Goal: Check status: Check status

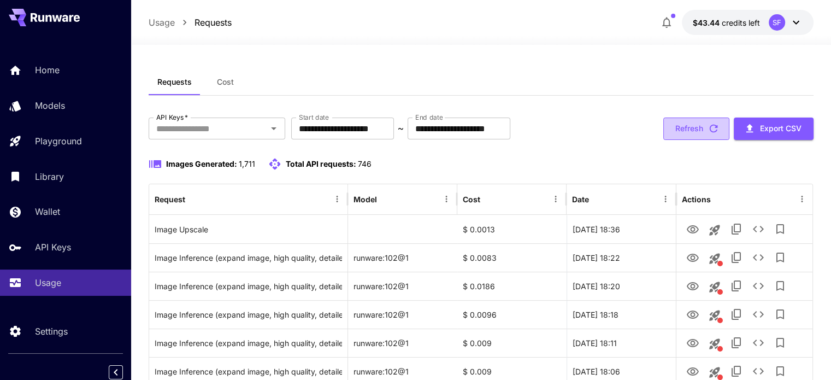
click at [695, 137] on button "Refresh" at bounding box center [696, 128] width 66 height 22
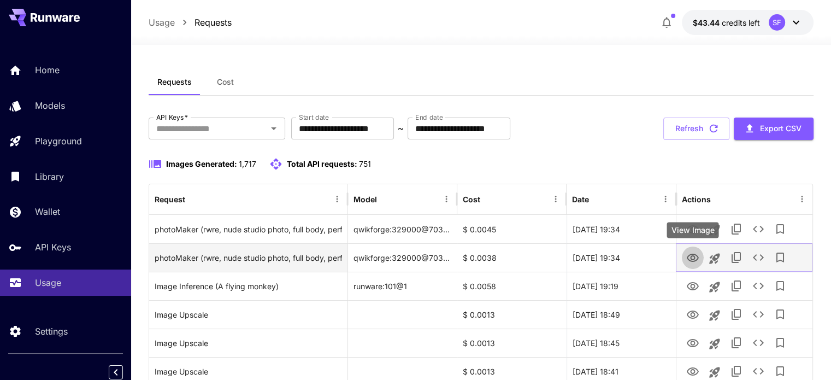
click at [697, 255] on icon "View Image" at bounding box center [693, 258] width 12 height 8
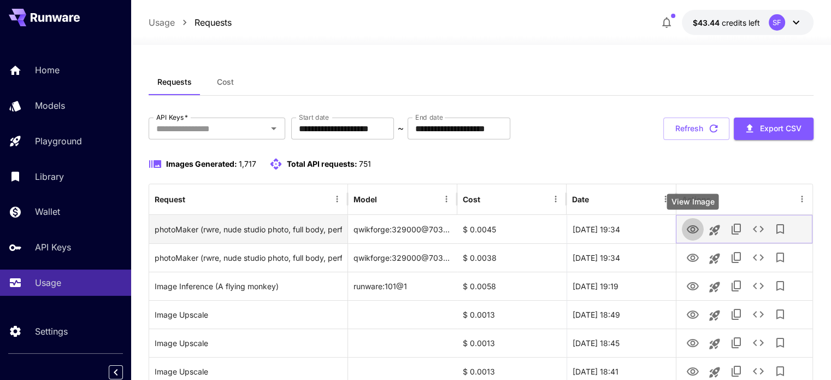
click at [689, 230] on icon "View Image" at bounding box center [692, 229] width 13 height 13
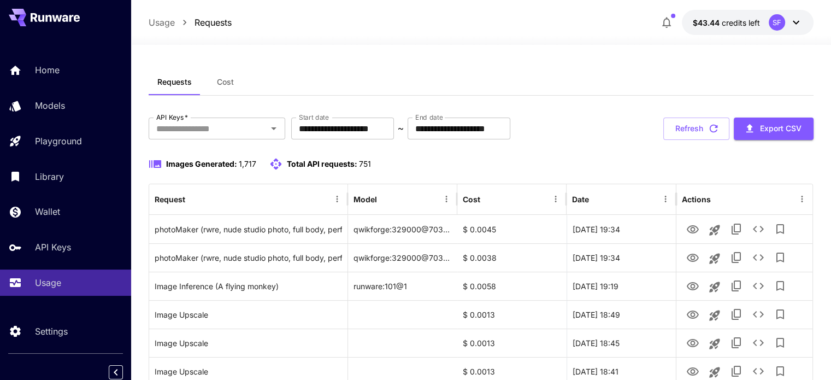
drag, startPoint x: 685, startPoint y: 126, endPoint x: 660, endPoint y: 198, distance: 76.2
click at [685, 126] on button "Refresh" at bounding box center [696, 128] width 66 height 22
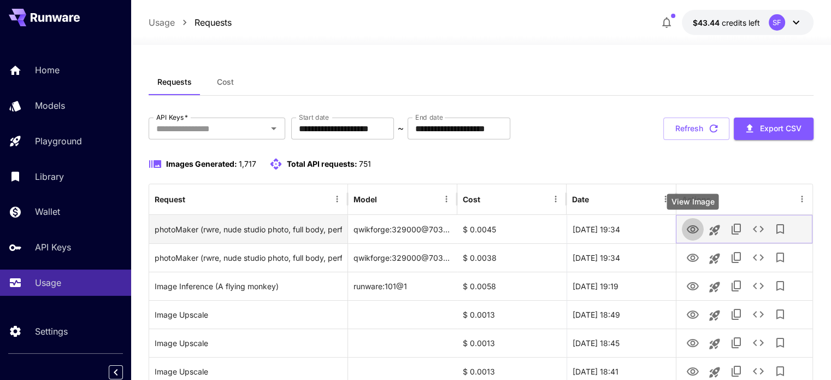
click at [695, 230] on icon "View Image" at bounding box center [692, 229] width 13 height 13
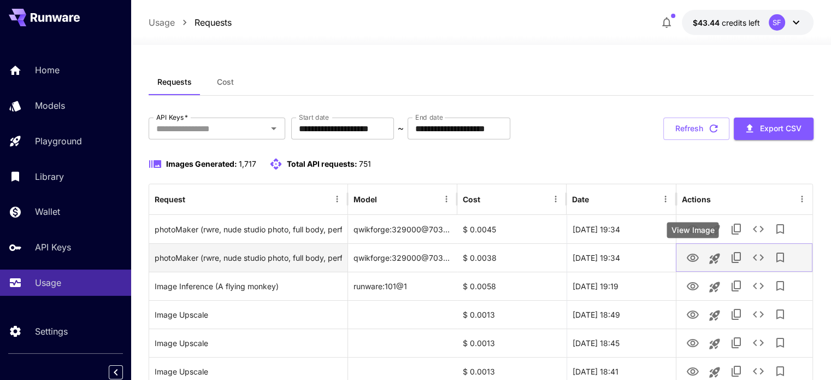
click at [690, 252] on icon "View Image" at bounding box center [692, 257] width 13 height 13
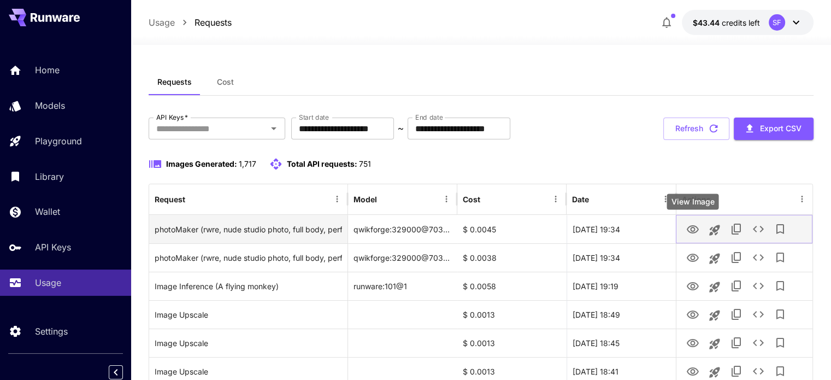
click at [690, 228] on icon "View Image" at bounding box center [693, 229] width 12 height 8
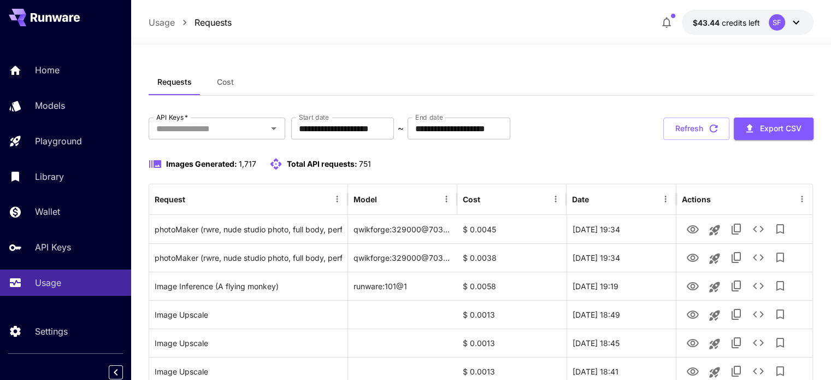
drag, startPoint x: 702, startPoint y: 128, endPoint x: 684, endPoint y: 152, distance: 29.3
click at [702, 128] on button "Refresh" at bounding box center [696, 128] width 66 height 22
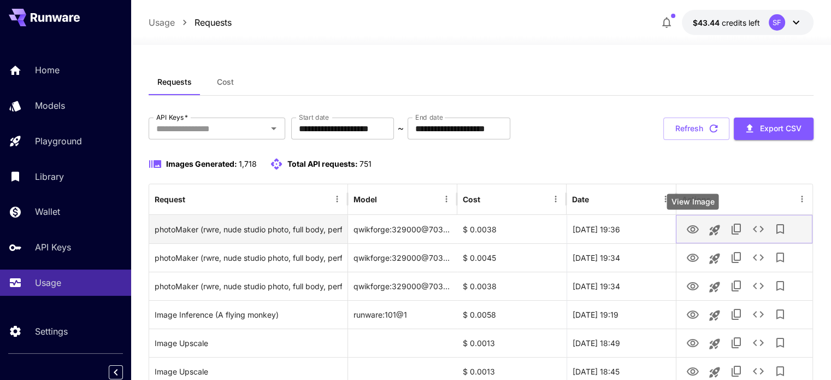
click at [691, 225] on icon "View Image" at bounding box center [692, 229] width 13 height 13
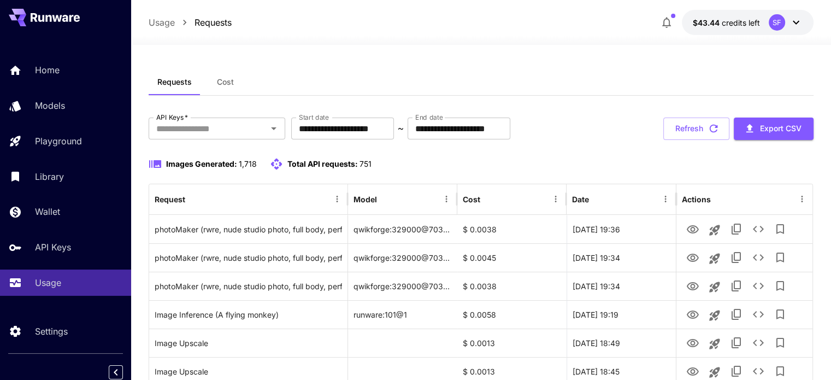
click at [708, 127] on icon "button" at bounding box center [714, 128] width 12 height 12
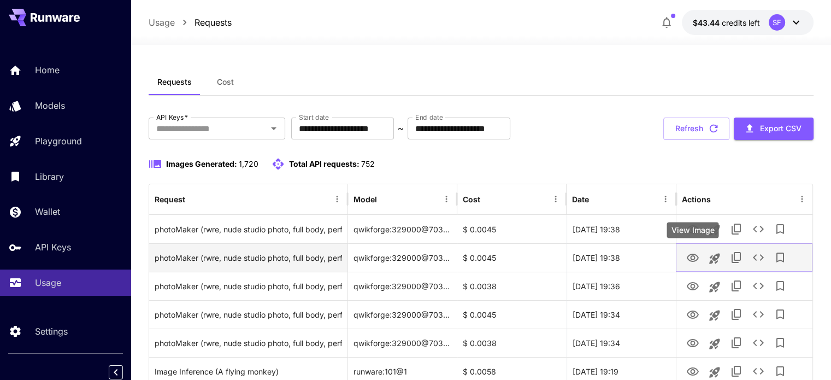
click at [688, 258] on icon "View Image" at bounding box center [693, 258] width 12 height 8
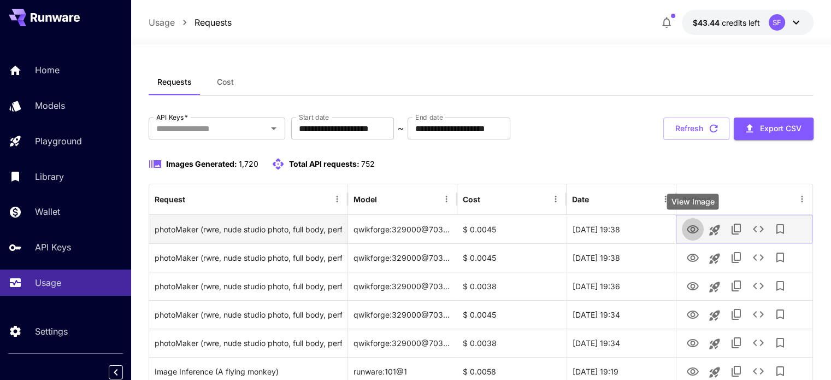
click at [695, 229] on icon "View Image" at bounding box center [692, 229] width 13 height 13
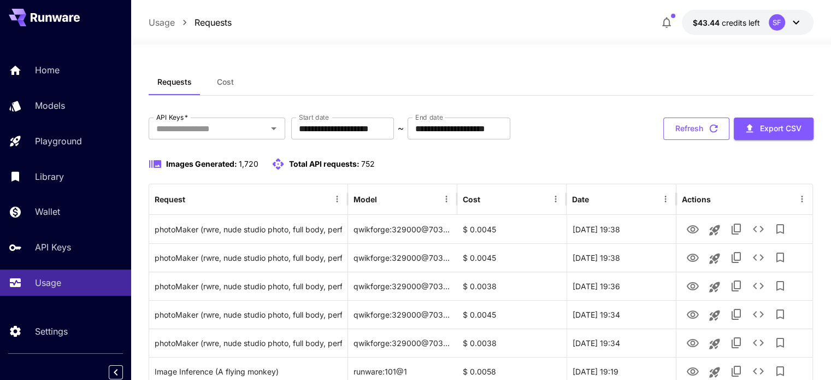
click at [671, 136] on button "Refresh" at bounding box center [696, 128] width 66 height 22
click at [690, 125] on button "Refresh" at bounding box center [696, 128] width 66 height 22
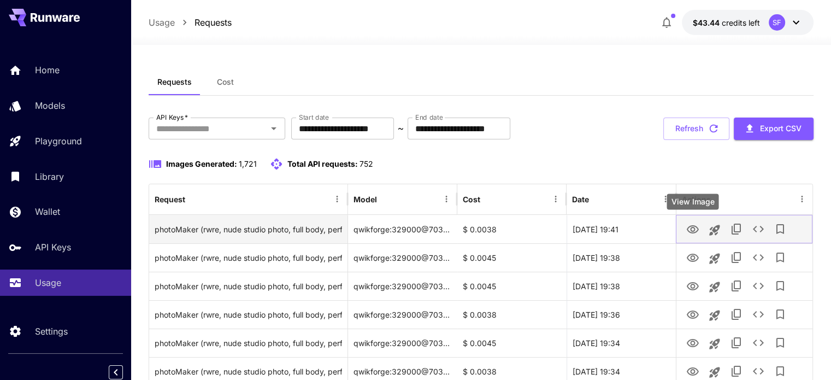
click at [691, 225] on icon "View Image" at bounding box center [692, 229] width 13 height 13
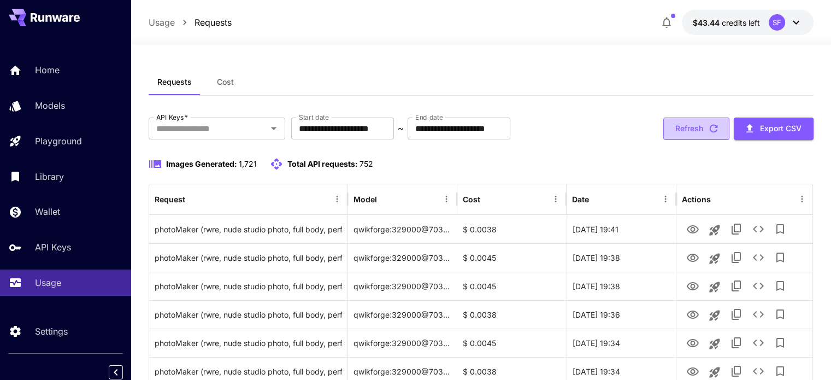
click at [674, 133] on button "Refresh" at bounding box center [696, 128] width 66 height 22
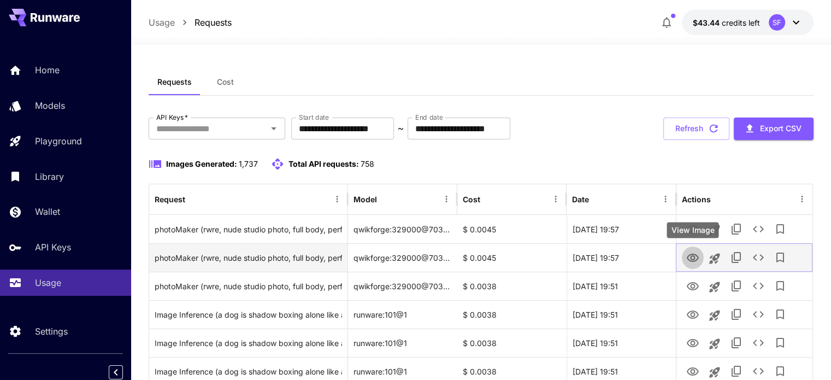
click at [692, 255] on icon "View Image" at bounding box center [692, 257] width 13 height 13
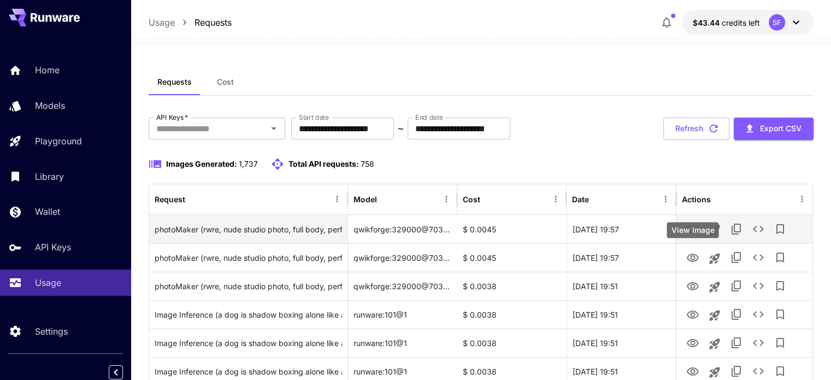
click at [693, 224] on icon "View Image" at bounding box center [692, 229] width 13 height 13
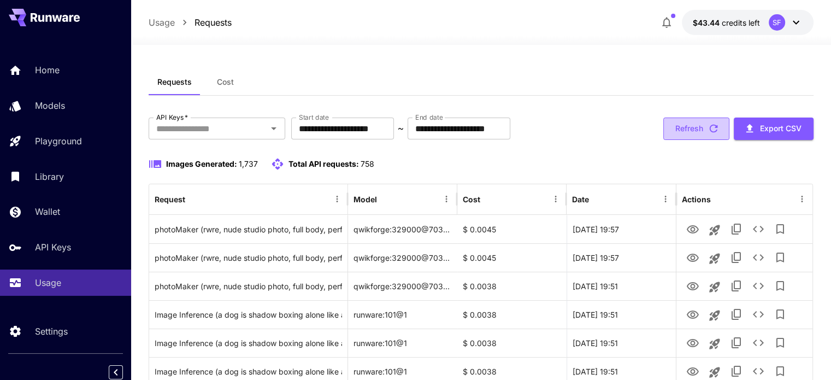
click at [689, 126] on button "Refresh" at bounding box center [696, 128] width 66 height 22
click at [595, 164] on div "Images Generated: 1,737 Total API requests: 758" at bounding box center [481, 163] width 665 height 13
click at [675, 127] on button "Refresh" at bounding box center [696, 128] width 66 height 22
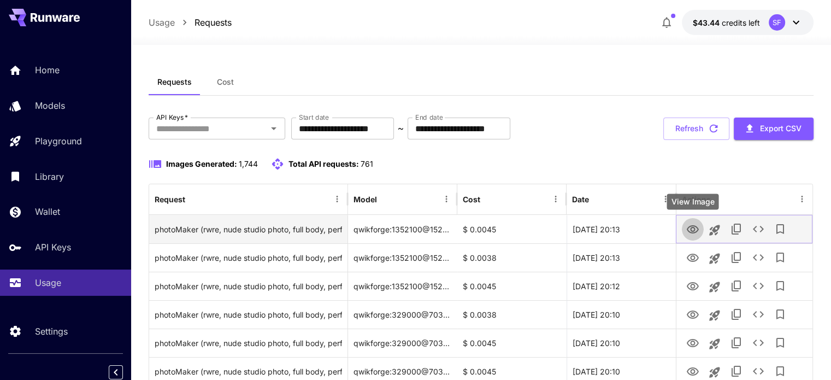
click at [689, 225] on icon "View Image" at bounding box center [692, 229] width 13 height 13
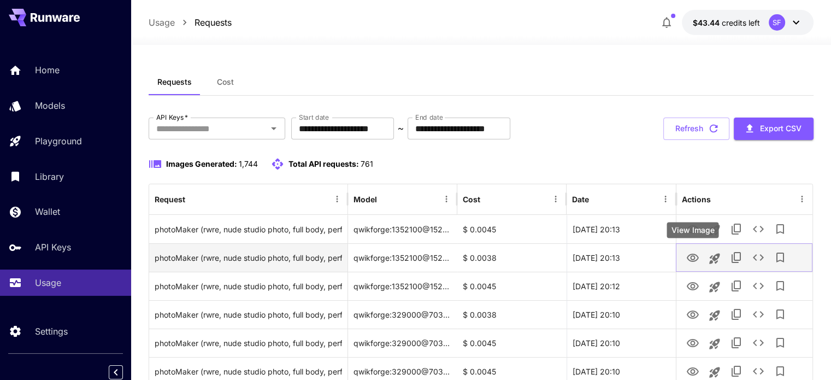
click at [690, 260] on icon "View Image" at bounding box center [692, 257] width 13 height 13
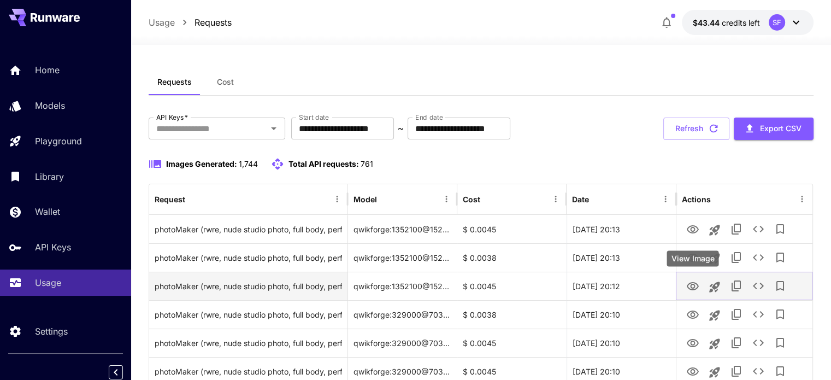
click at [691, 286] on icon "View Image" at bounding box center [692, 286] width 13 height 13
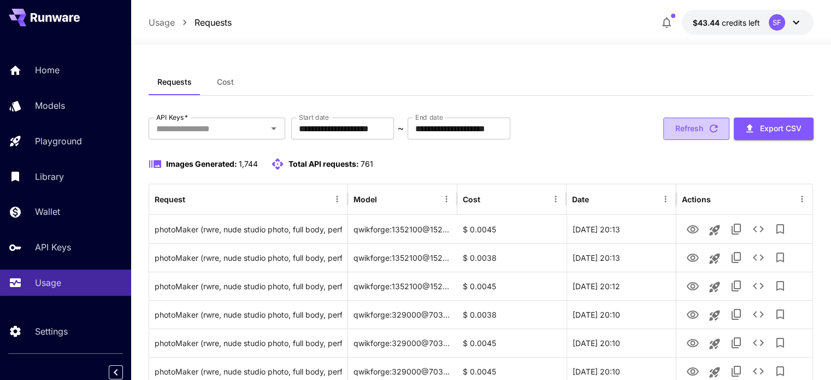
click at [693, 128] on button "Refresh" at bounding box center [696, 128] width 66 height 22
